Goal: Task Accomplishment & Management: Manage account settings

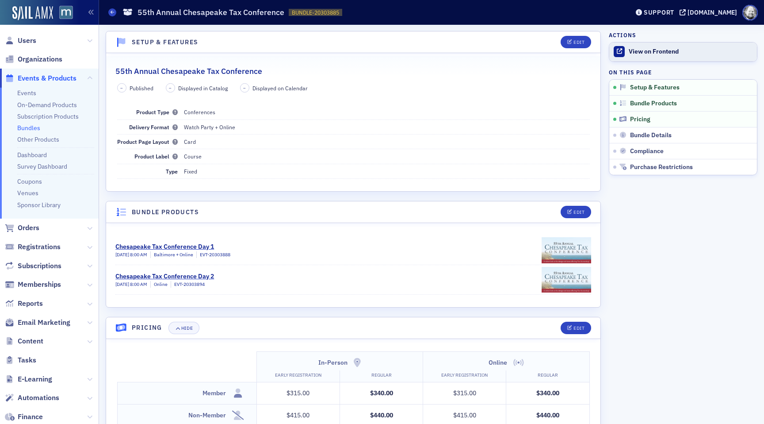
click at [649, 54] on div "View on Frontend" at bounding box center [691, 52] width 124 height 8
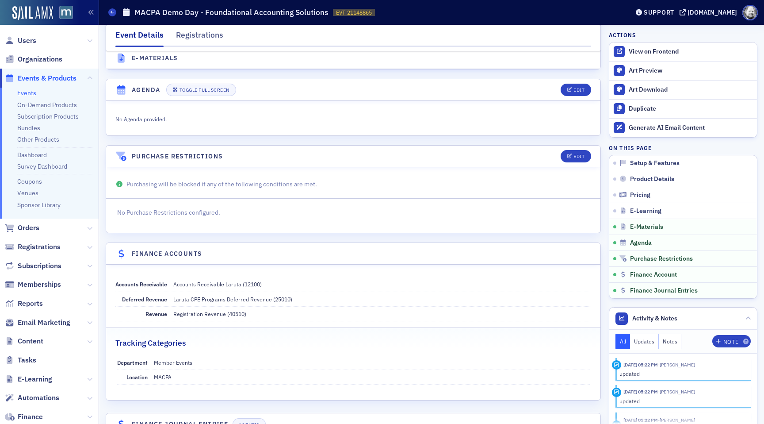
scroll to position [1171, 0]
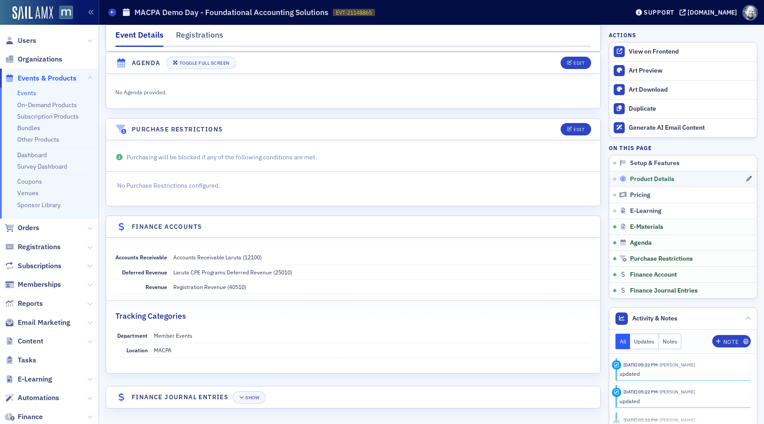
click at [645, 181] on span "Product Details" at bounding box center [652, 179] width 44 height 8
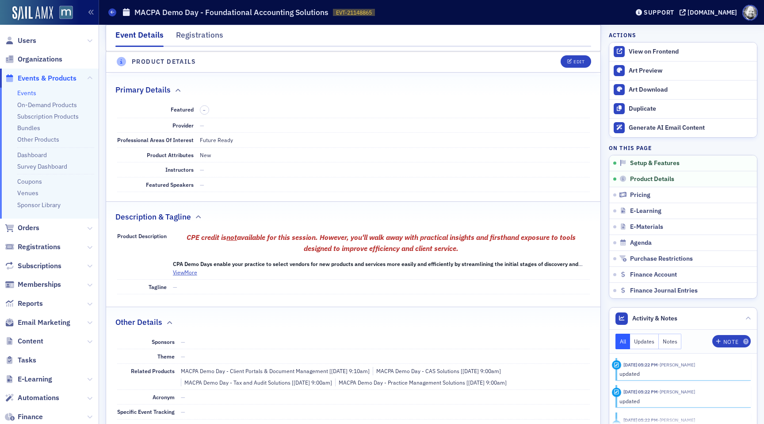
scroll to position [247, 0]
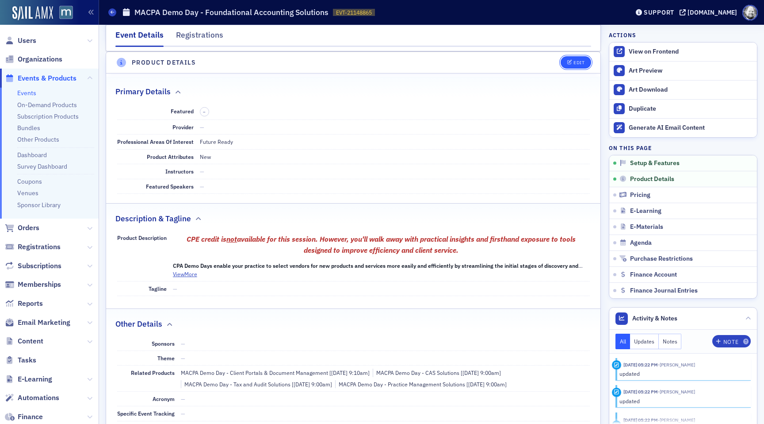
click at [575, 65] on div "Edit" at bounding box center [579, 62] width 11 height 5
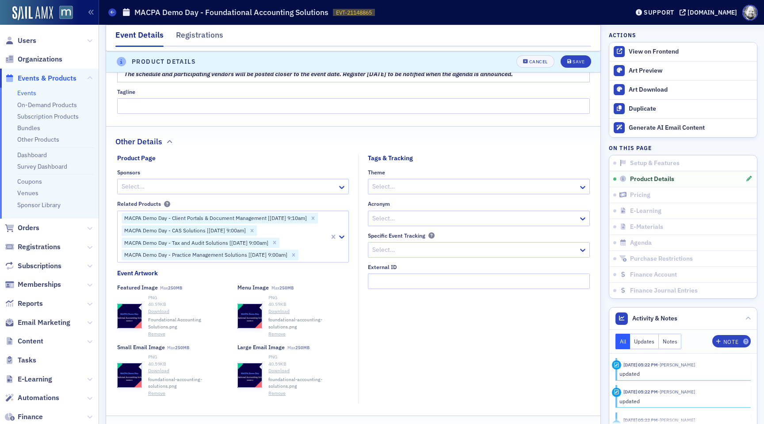
scroll to position [819, 0]
click at [127, 314] on icon "button" at bounding box center [130, 315] width 8 height 8
click at [156, 326] on button "Remove" at bounding box center [156, 325] width 17 height 7
click at [538, 70] on header "Product Details Unsaved changes Cancel Save" at bounding box center [353, 62] width 495 height 22
click at [538, 63] on div "Cancel" at bounding box center [539, 62] width 19 height 5
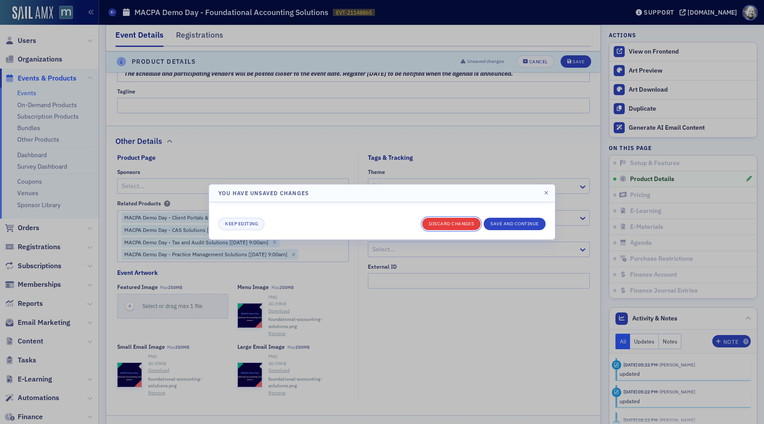
click at [455, 224] on button "Discard changes" at bounding box center [451, 224] width 58 height 12
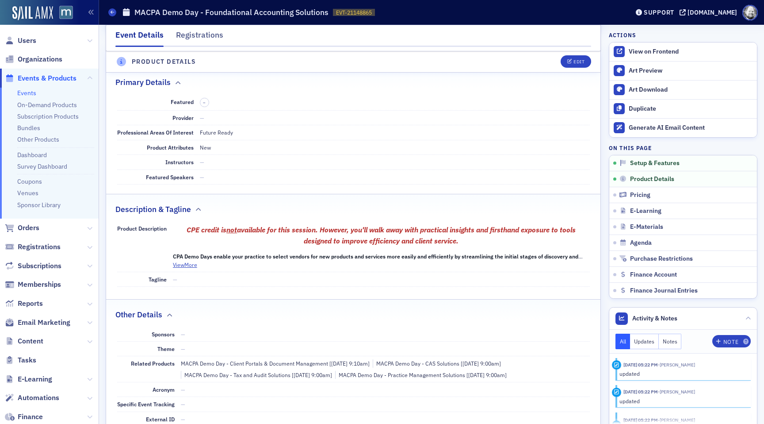
scroll to position [247, 0]
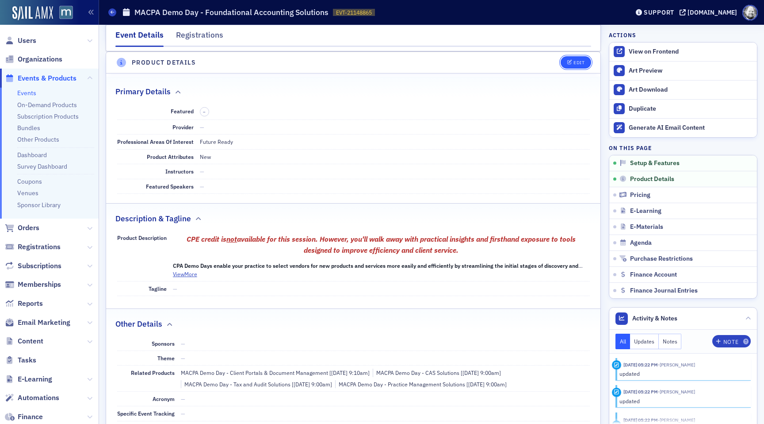
click at [579, 61] on div "Edit" at bounding box center [579, 62] width 11 height 5
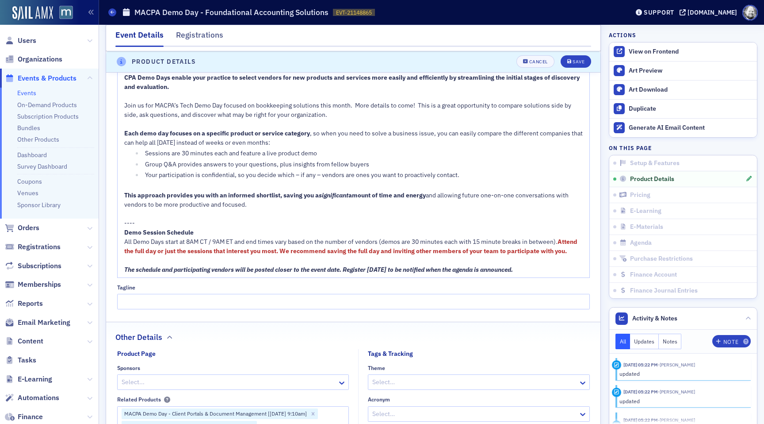
scroll to position [666, 0]
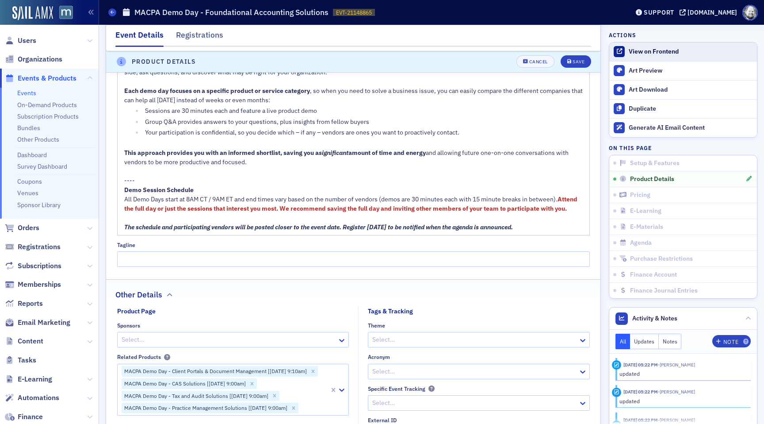
click at [643, 49] on div "View on Frontend" at bounding box center [691, 52] width 124 height 8
click at [536, 60] on div "Cancel" at bounding box center [539, 62] width 19 height 5
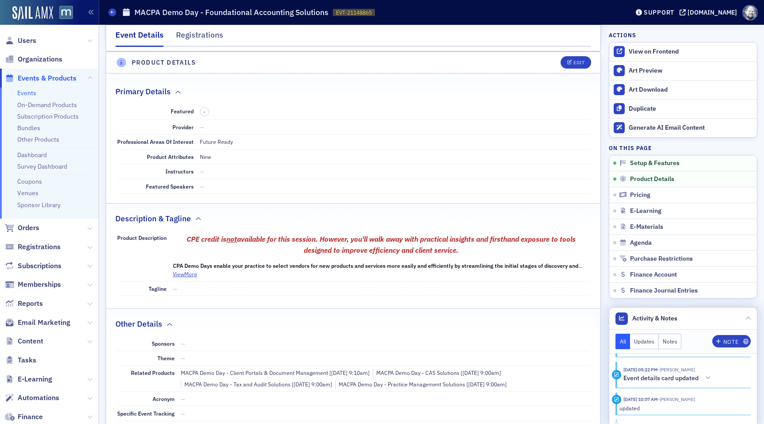
scroll to position [52, 0]
click at [705, 378] on div at bounding box center [708, 376] width 12 height 9
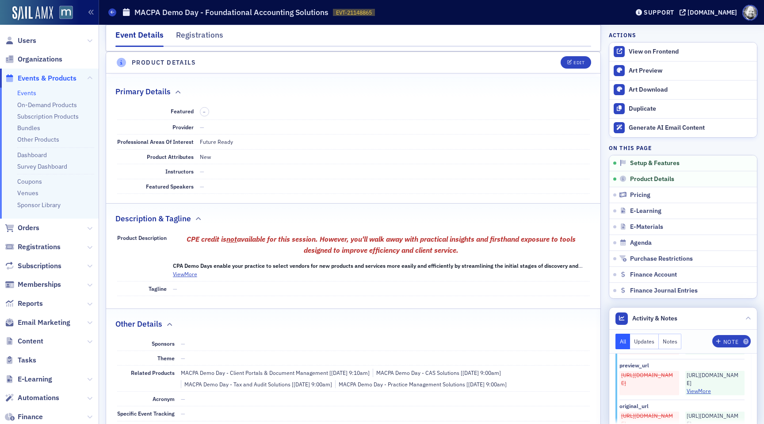
scroll to position [241, 0]
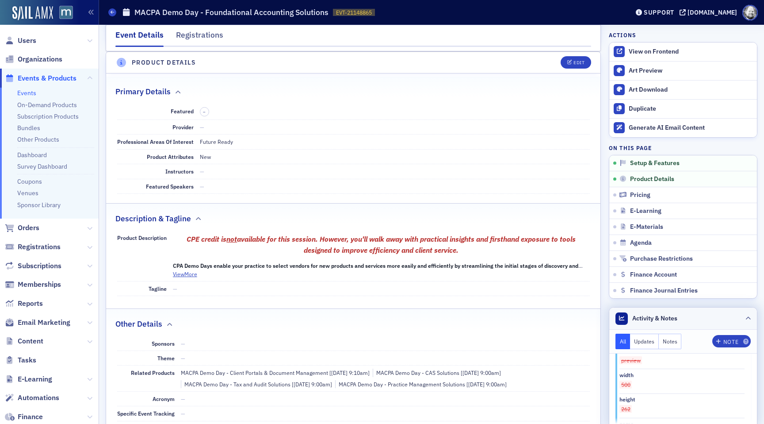
click at [748, 319] on icon at bounding box center [748, 318] width 5 height 5
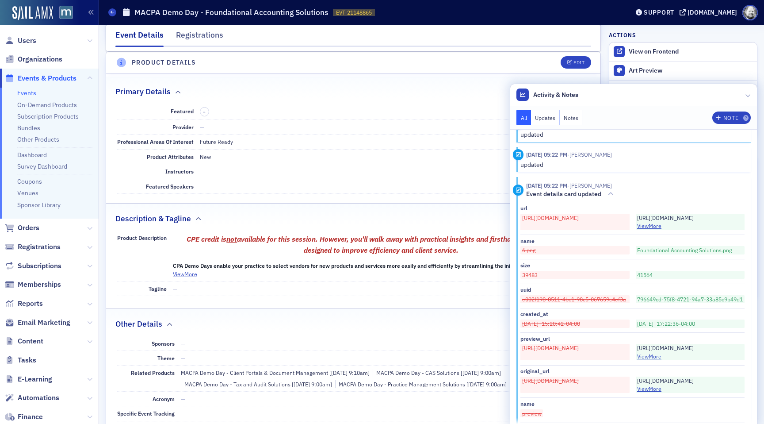
scroll to position [17, 0]
click at [747, 98] on div at bounding box center [748, 94] width 5 height 9
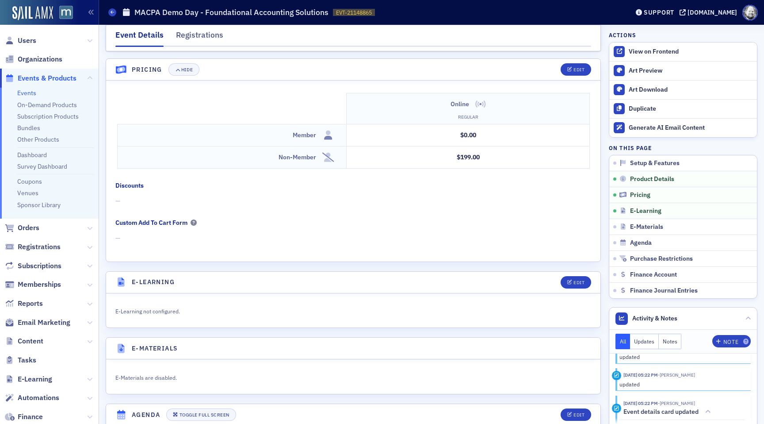
scroll to position [895, 0]
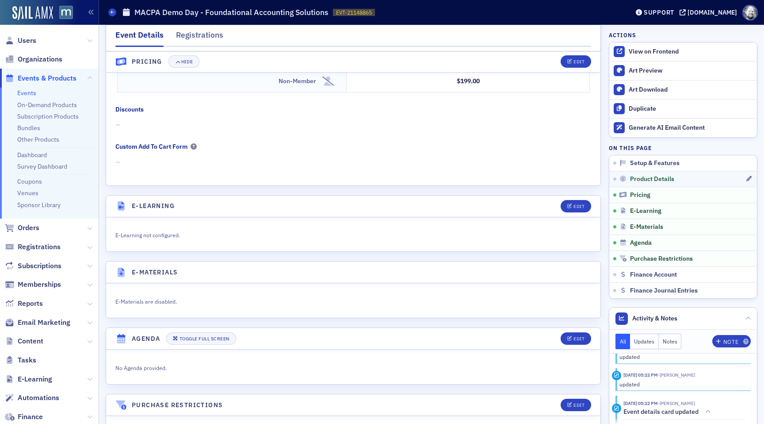
click at [657, 174] on link "Product Details" at bounding box center [684, 179] width 148 height 16
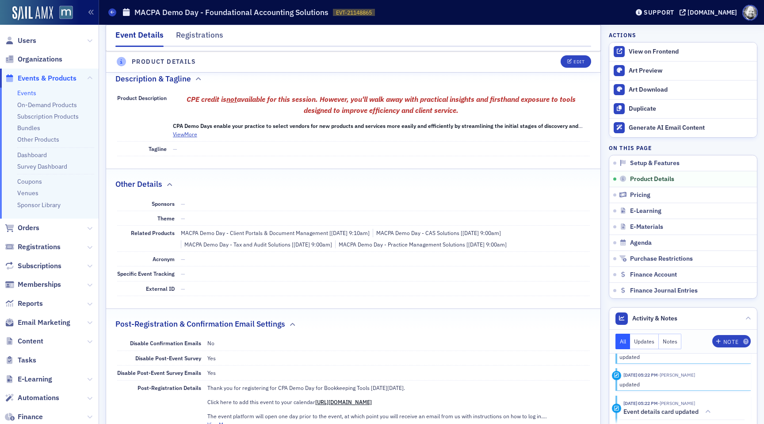
scroll to position [386, 0]
click at [570, 64] on button "Edit" at bounding box center [576, 62] width 31 height 12
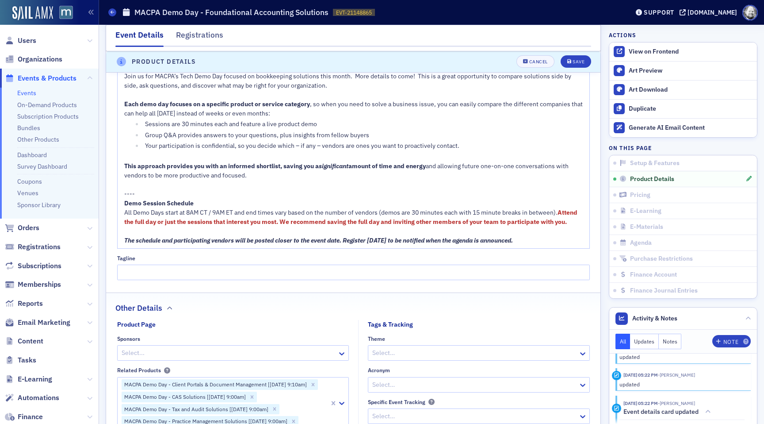
scroll to position [833, 0]
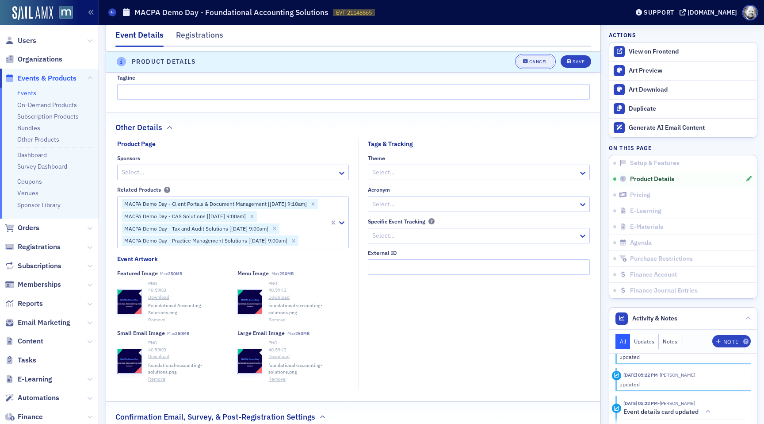
click at [541, 60] on div "Cancel" at bounding box center [539, 62] width 19 height 5
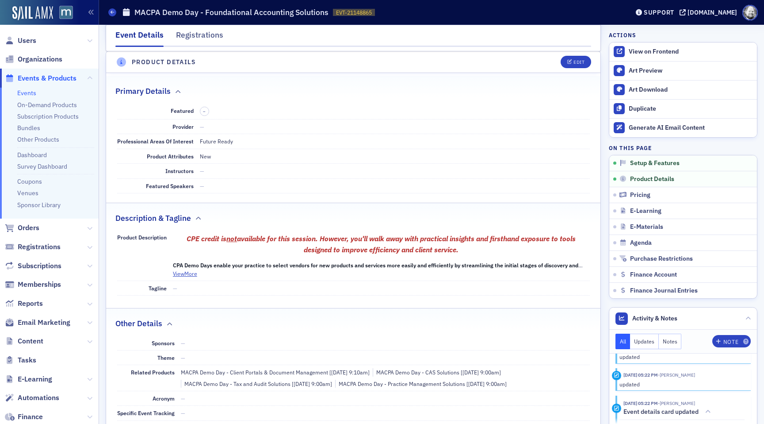
scroll to position [247, 0]
